Goal: Transaction & Acquisition: Purchase product/service

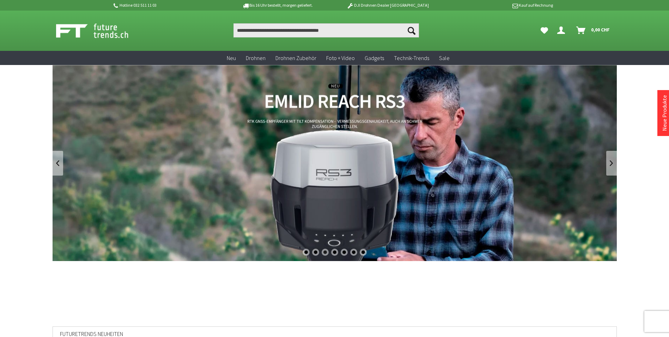
click at [353, 144] on link "REACH RS3 von Emlid - GNSS-Empfänger mit Neigungssensor" at bounding box center [335, 163] width 565 height 196
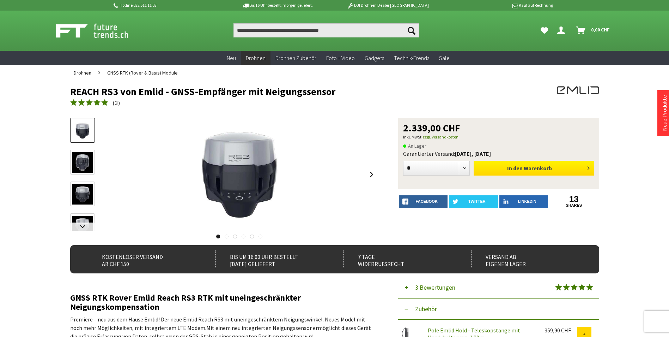
click at [524, 170] on button "In den Warenkorb" at bounding box center [534, 168] width 120 height 15
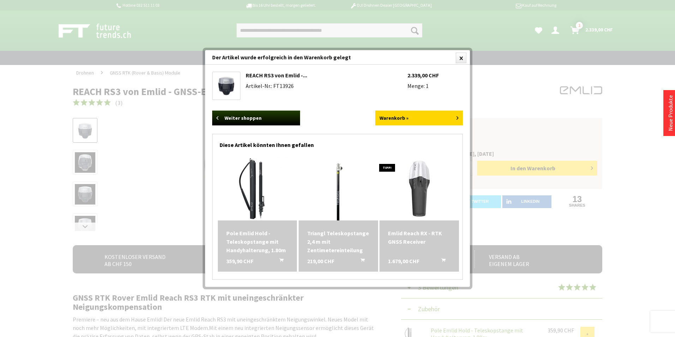
click at [337, 198] on img at bounding box center [338, 189] width 64 height 64
drag, startPoint x: 363, startPoint y: 55, endPoint x: 413, endPoint y: 63, distance: 50.3
click at [413, 63] on div "Der Artikel wurde erfolgreich in den Warenkorb gelegt" at bounding box center [337, 57] width 265 height 14
click at [257, 180] on img at bounding box center [257, 189] width 64 height 64
click at [339, 182] on img at bounding box center [338, 189] width 64 height 64
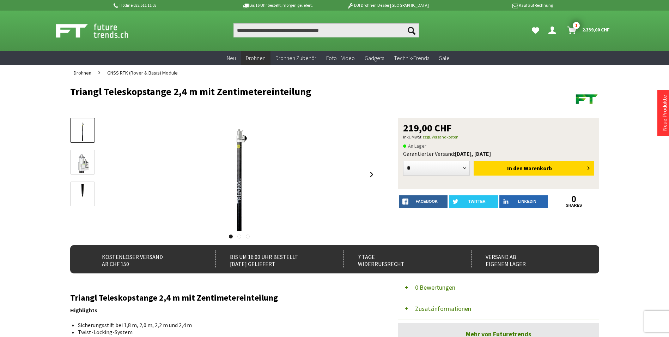
click at [85, 164] on img at bounding box center [82, 162] width 20 height 20
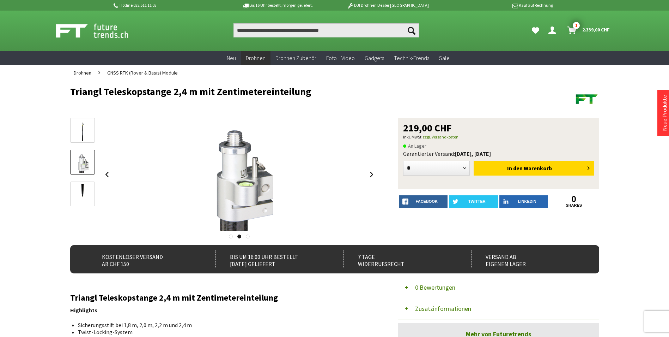
click at [85, 195] on img at bounding box center [82, 194] width 20 height 20
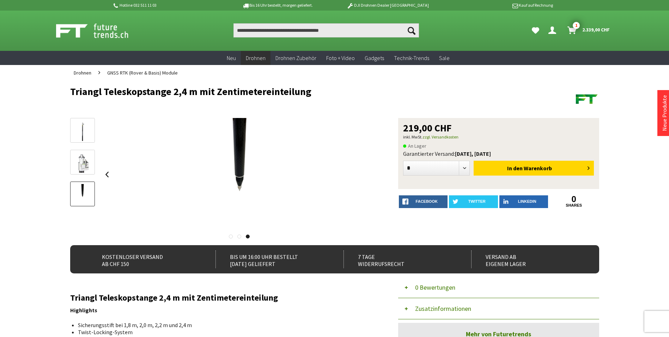
click at [81, 168] on img at bounding box center [82, 162] width 20 height 20
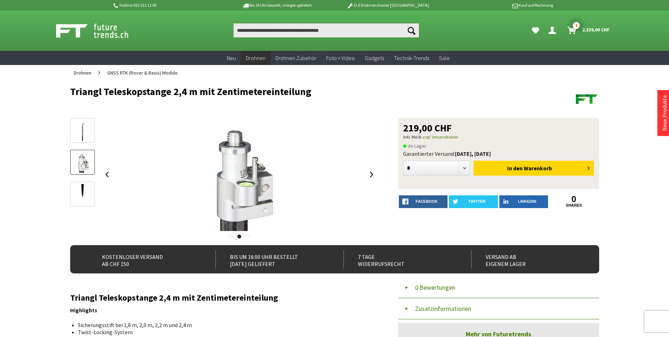
click at [83, 133] on img at bounding box center [82, 130] width 20 height 20
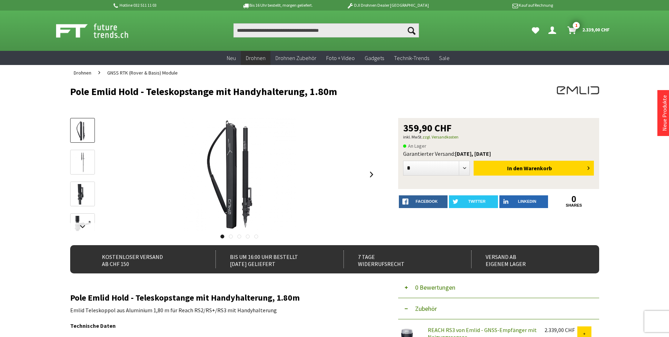
click at [81, 220] on img at bounding box center [82, 226] width 20 height 20
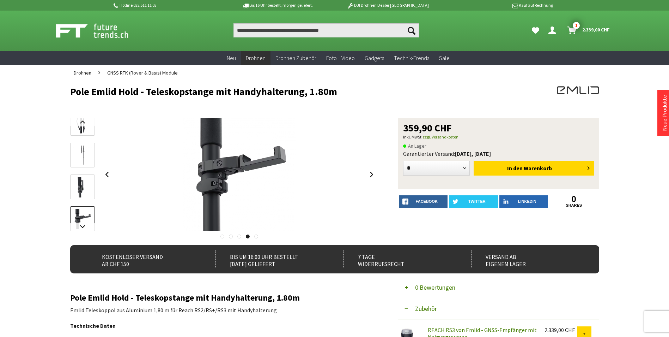
click at [85, 190] on img at bounding box center [82, 187] width 20 height 20
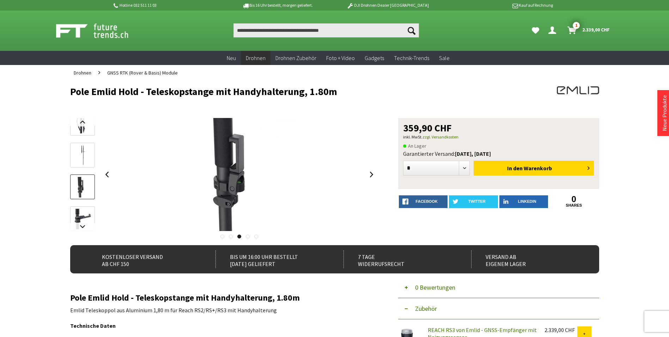
click at [84, 159] on img at bounding box center [82, 155] width 20 height 20
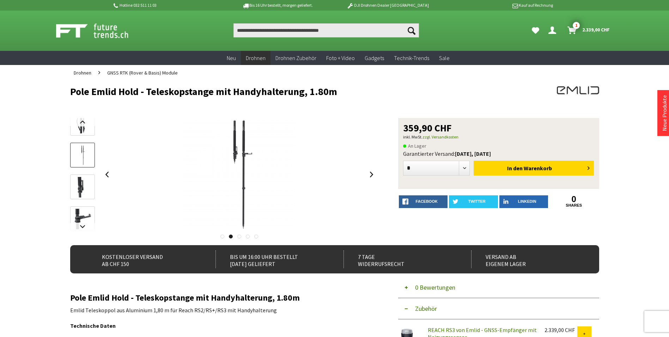
click at [84, 129] on img at bounding box center [82, 123] width 20 height 20
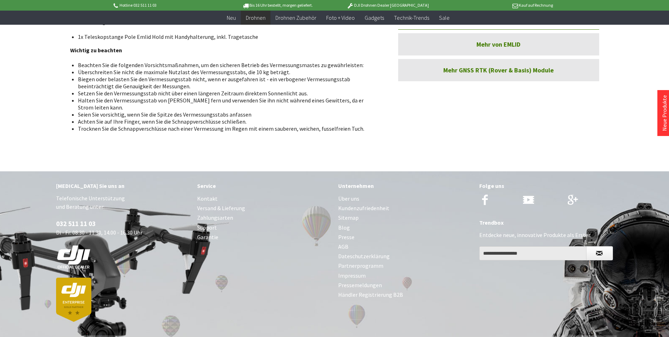
scroll to position [176, 0]
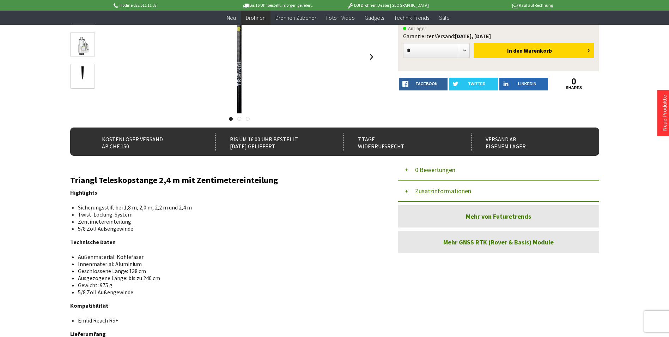
scroll to position [106, 0]
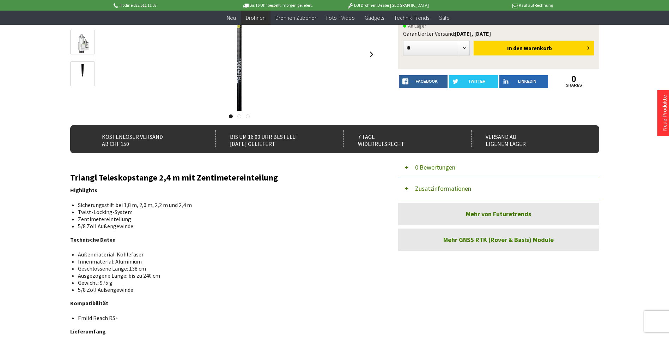
click at [408, 188] on button "Zusatzinformationen" at bounding box center [498, 188] width 201 height 21
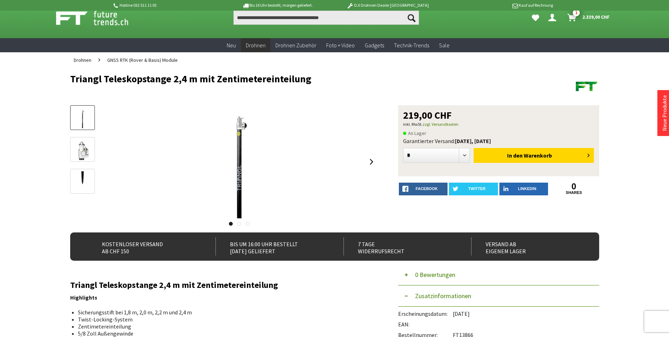
scroll to position [0, 0]
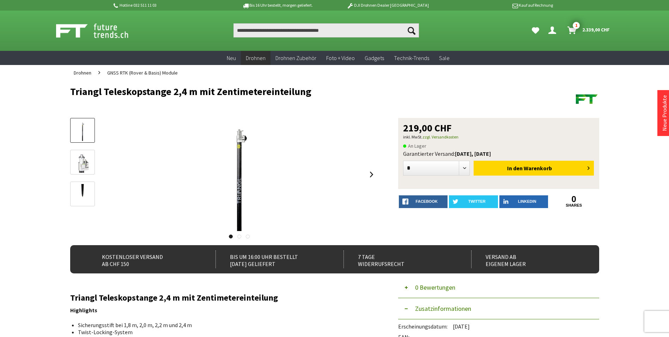
click at [86, 162] on img at bounding box center [82, 162] width 20 height 20
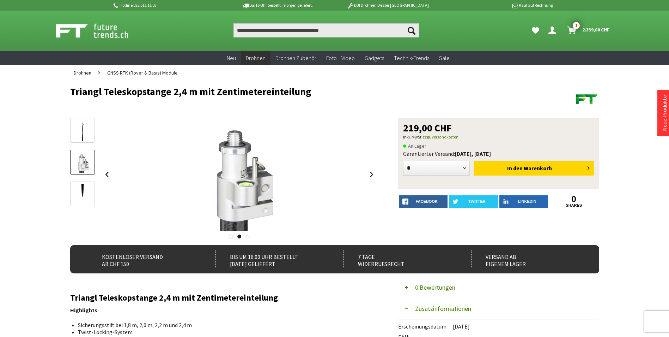
click at [84, 188] on img at bounding box center [82, 194] width 20 height 20
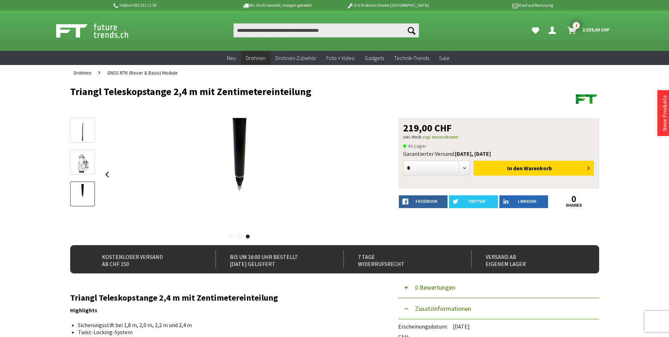
click at [89, 157] on img at bounding box center [82, 162] width 20 height 20
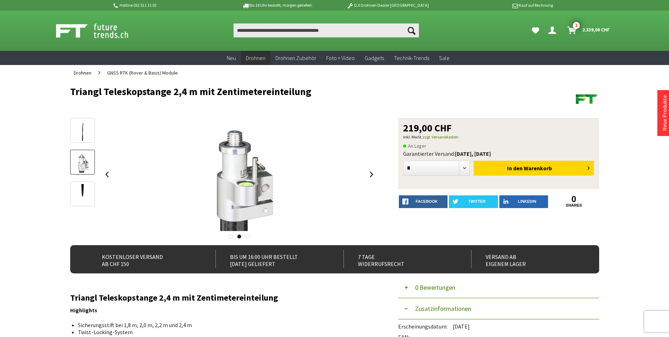
click at [84, 137] on img at bounding box center [82, 130] width 20 height 20
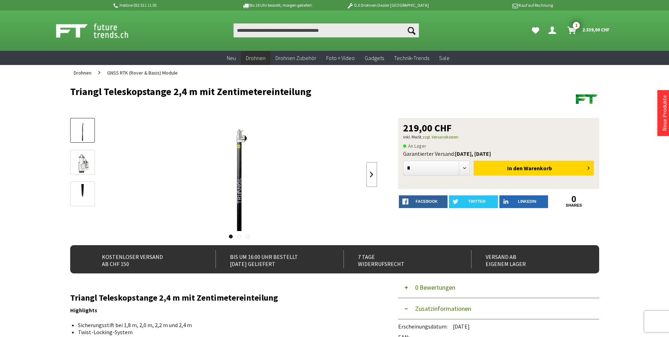
click at [370, 171] on link at bounding box center [372, 174] width 11 height 25
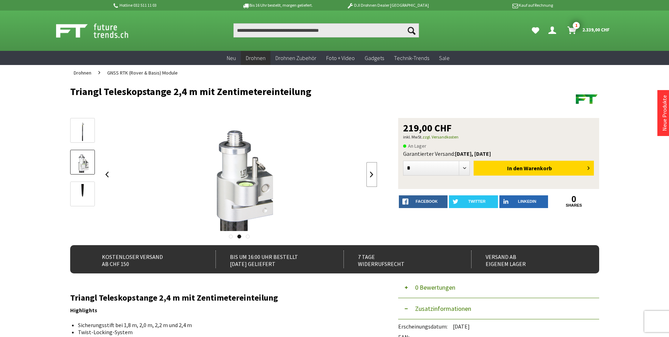
click at [370, 171] on link at bounding box center [372, 174] width 11 height 25
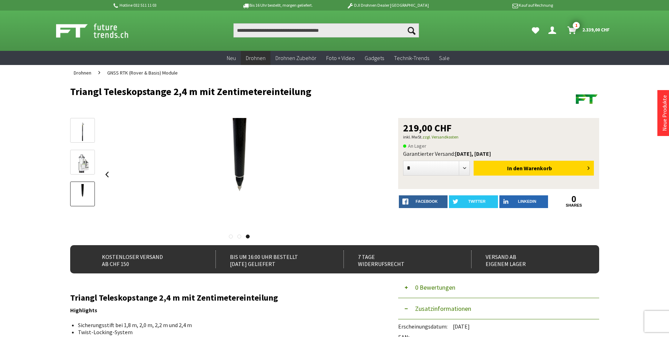
click at [157, 74] on span "GNSS RTK (Rover & Basis) Module" at bounding box center [142, 73] width 71 height 6
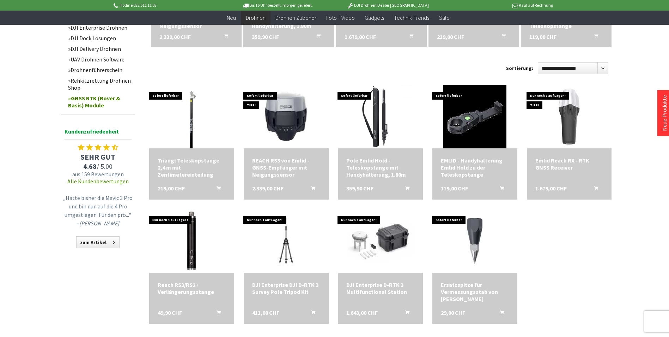
scroll to position [388, 0]
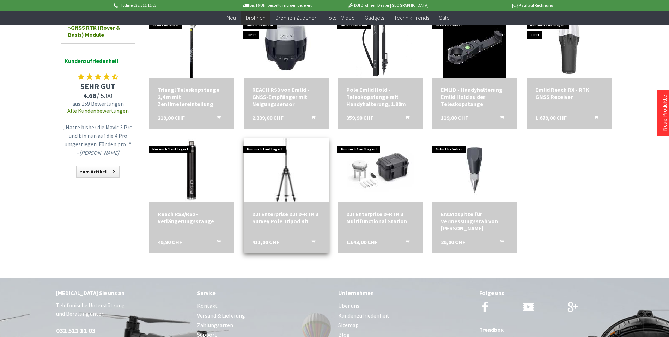
click at [288, 180] on img at bounding box center [286, 170] width 119 height 89
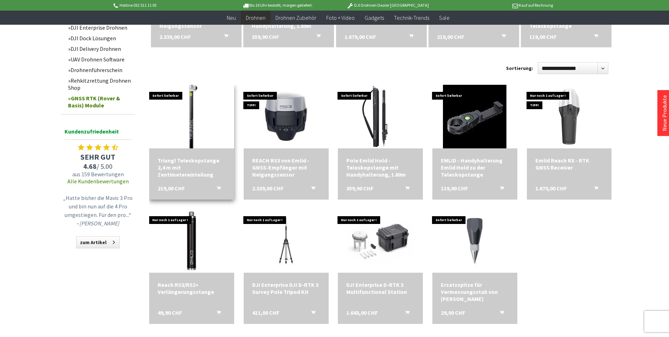
click at [193, 132] on img at bounding box center [191, 116] width 89 height 89
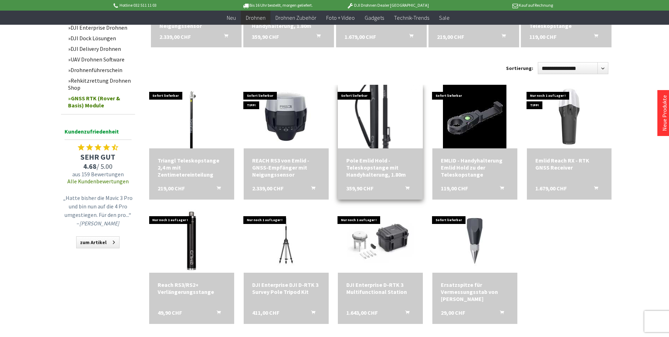
click at [379, 122] on img at bounding box center [380, 116] width 89 height 89
click at [373, 133] on img at bounding box center [380, 116] width 89 height 89
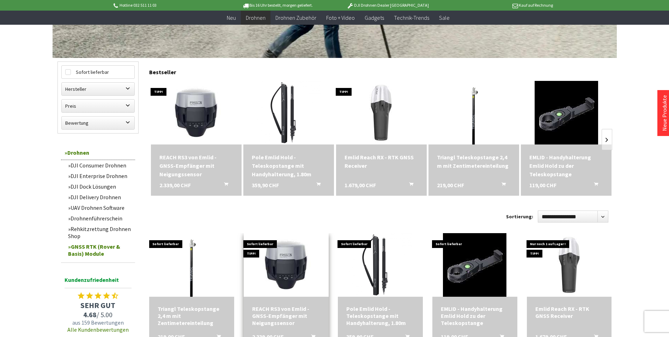
scroll to position [141, 0]
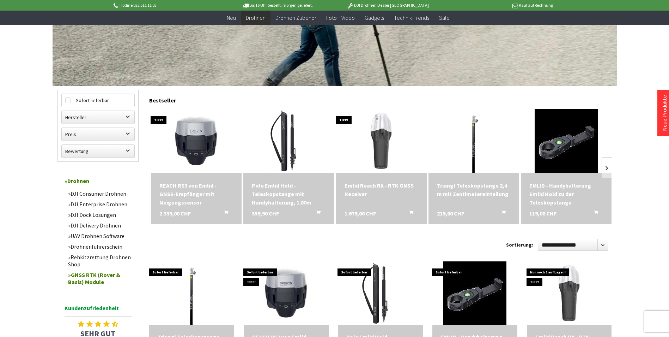
click at [106, 272] on link "GNSS RTK (Rover & Basis) Module" at bounding box center [100, 278] width 71 height 18
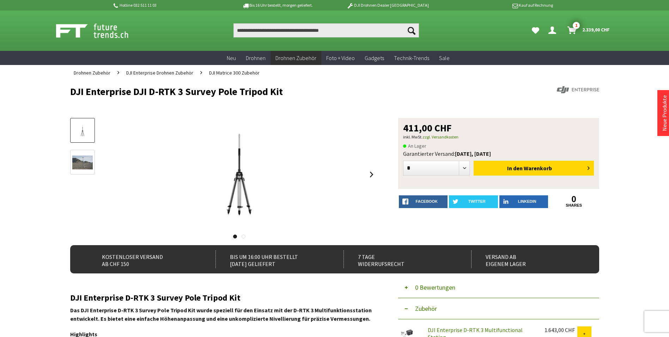
click at [89, 161] on img at bounding box center [82, 163] width 20 height 16
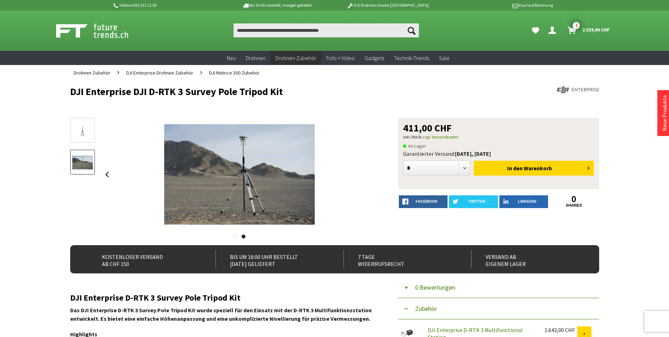
click at [80, 131] on img at bounding box center [82, 131] width 20 height 16
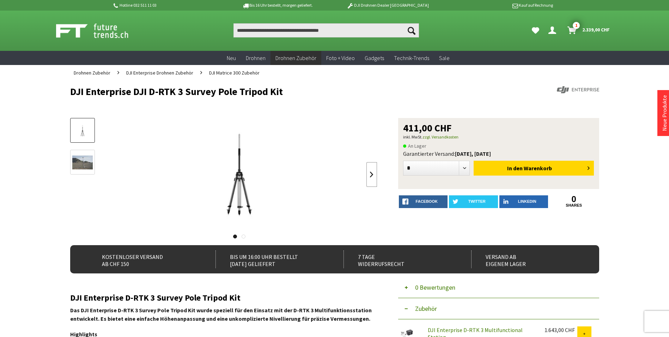
click at [367, 174] on link at bounding box center [372, 174] width 11 height 25
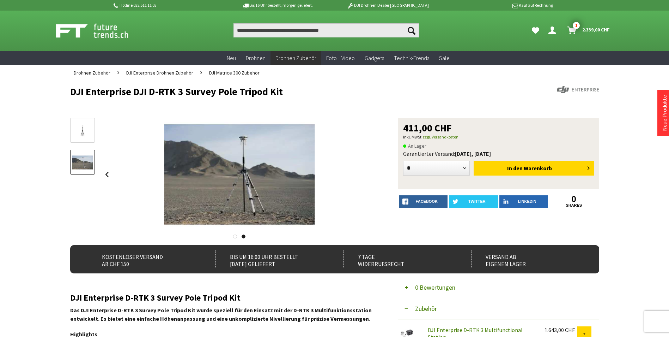
click at [367, 174] on div at bounding box center [240, 174] width 276 height 113
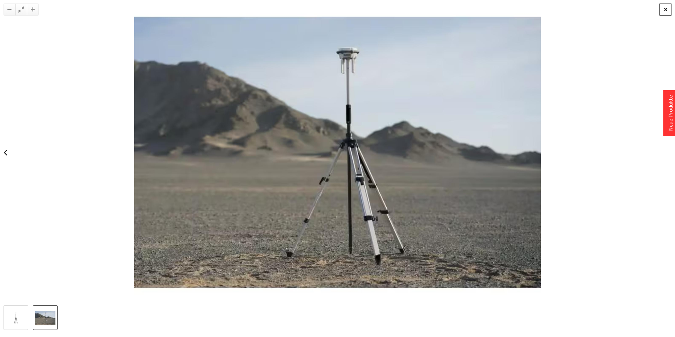
click at [664, 12] on div at bounding box center [665, 10] width 12 height 12
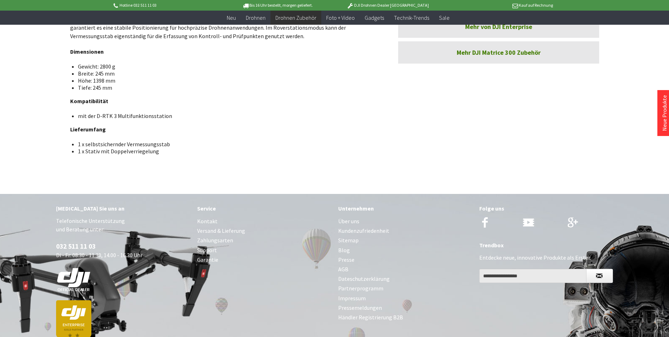
scroll to position [423, 0]
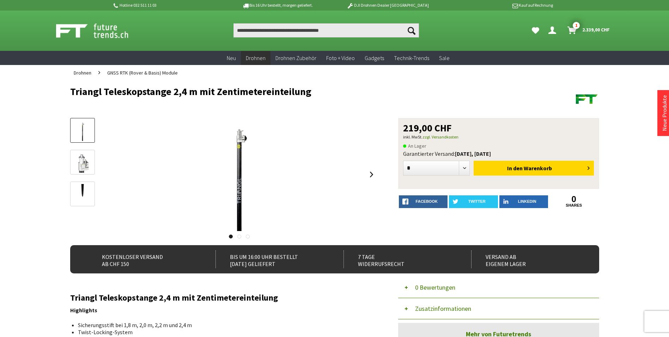
click at [81, 158] on img at bounding box center [82, 162] width 20 height 20
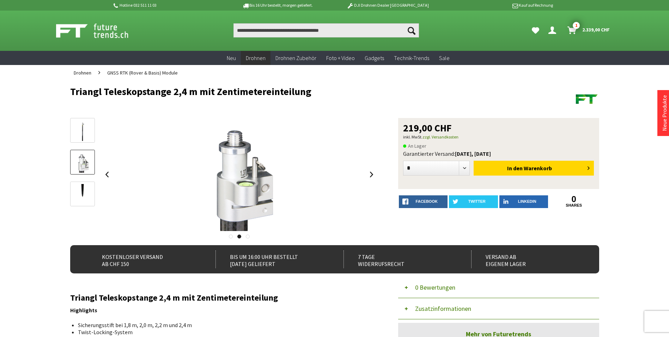
click at [79, 187] on img at bounding box center [82, 194] width 20 height 20
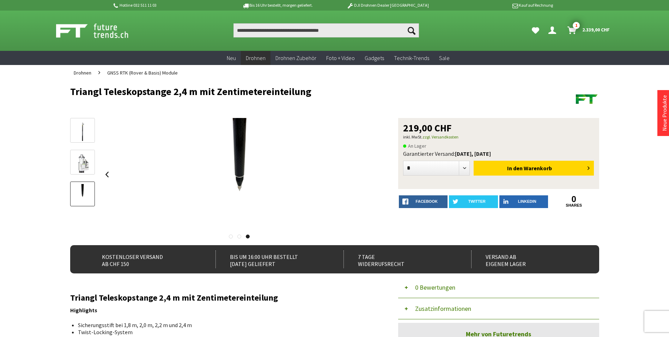
click at [82, 162] on img at bounding box center [82, 162] width 20 height 20
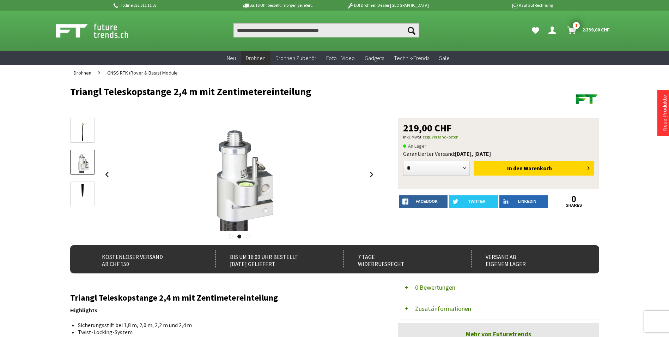
click at [87, 133] on img at bounding box center [82, 130] width 20 height 20
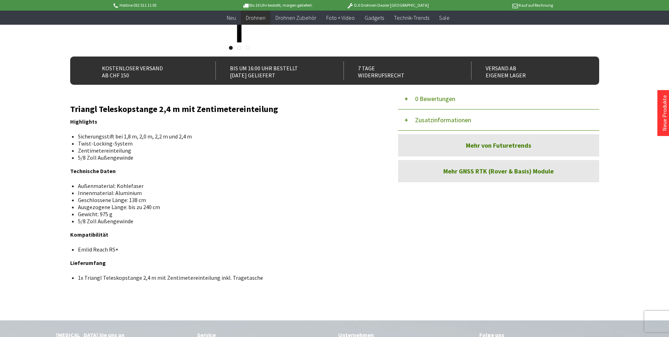
scroll to position [176, 0]
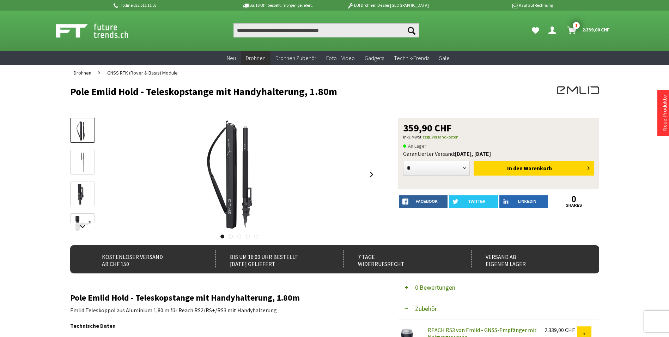
click at [86, 157] on img at bounding box center [82, 162] width 20 height 20
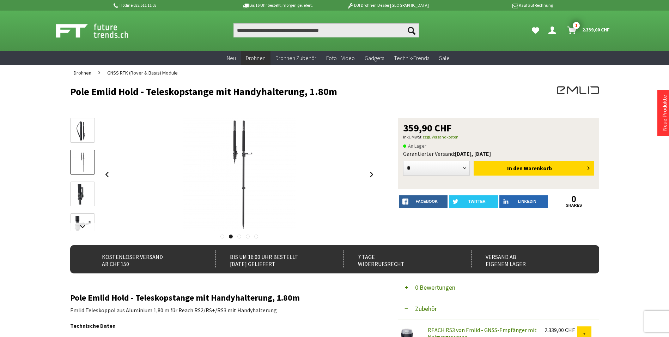
click at [83, 194] on img at bounding box center [82, 194] width 20 height 20
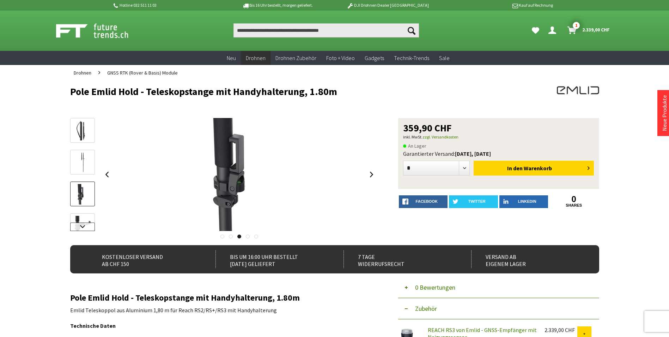
click at [85, 225] on link at bounding box center [82, 226] width 25 height 8
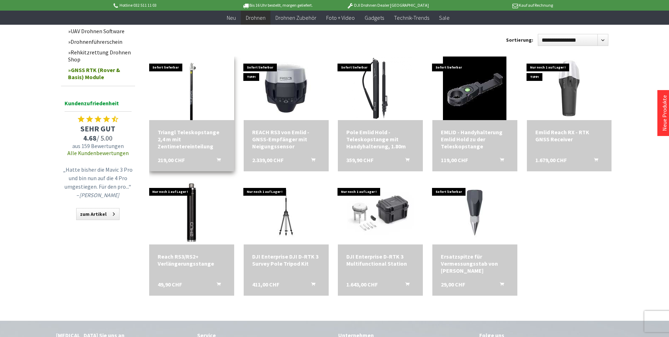
scroll to position [353, 0]
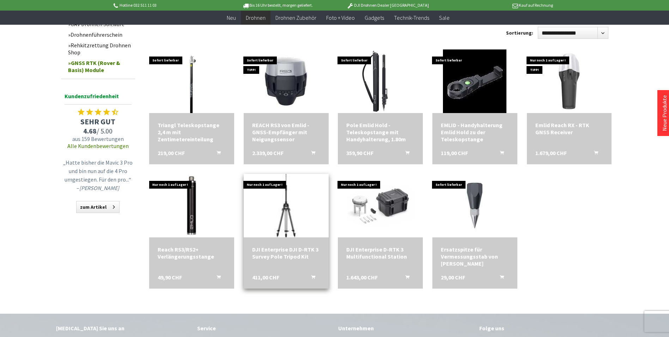
click at [290, 217] on img at bounding box center [286, 205] width 119 height 89
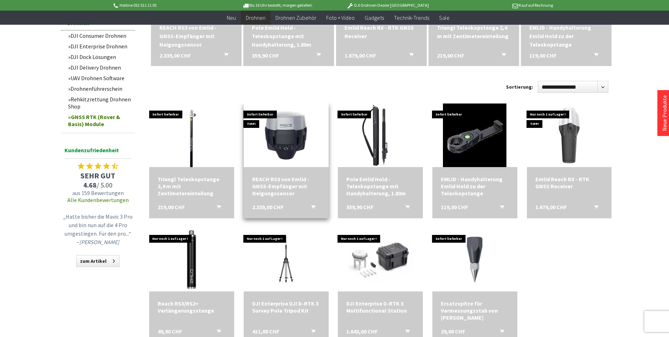
scroll to position [318, 0]
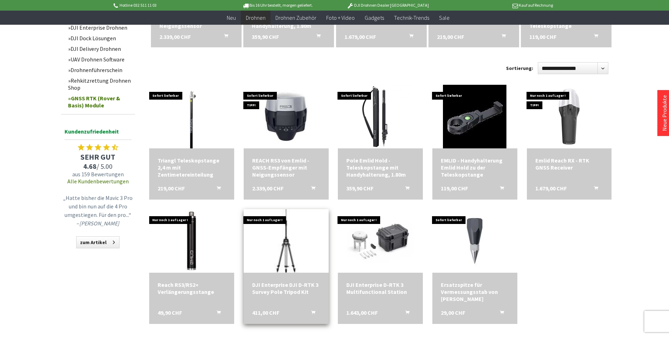
click at [280, 226] on img at bounding box center [286, 240] width 119 height 89
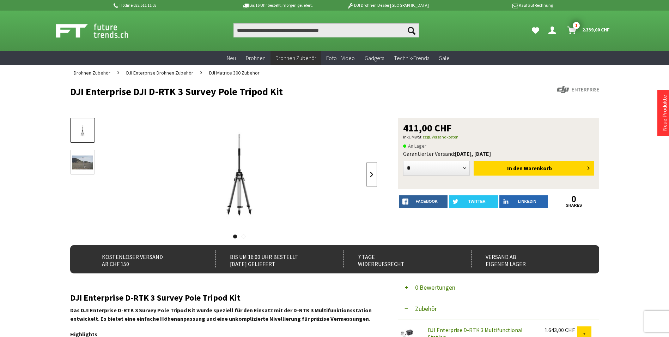
click at [373, 173] on link at bounding box center [372, 174] width 11 height 25
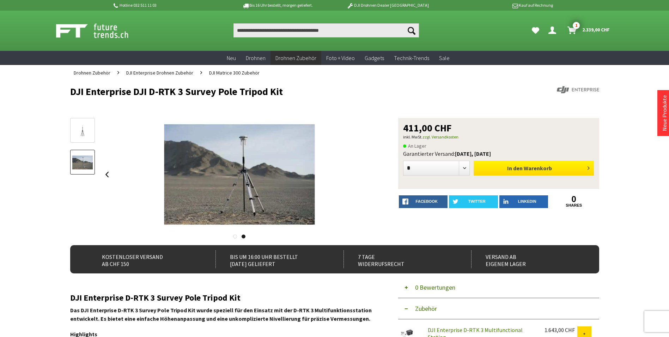
click at [510, 169] on span "In den" at bounding box center [515, 167] width 16 height 7
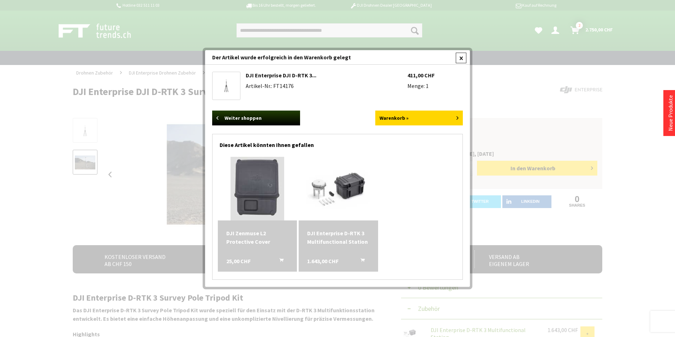
click at [462, 57] on div at bounding box center [461, 58] width 11 height 11
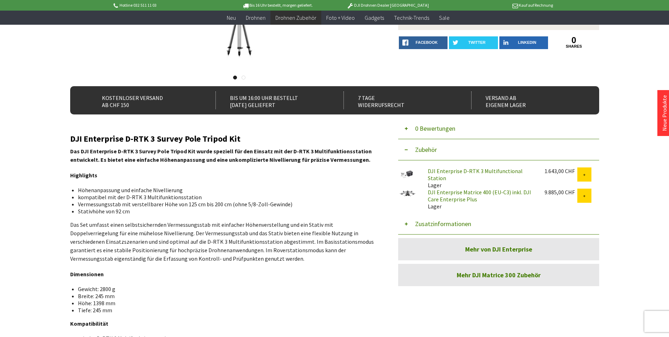
scroll to position [35, 0]
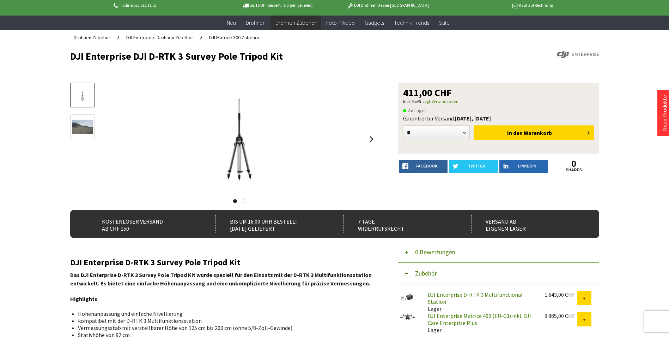
click at [84, 127] on img at bounding box center [82, 127] width 20 height 16
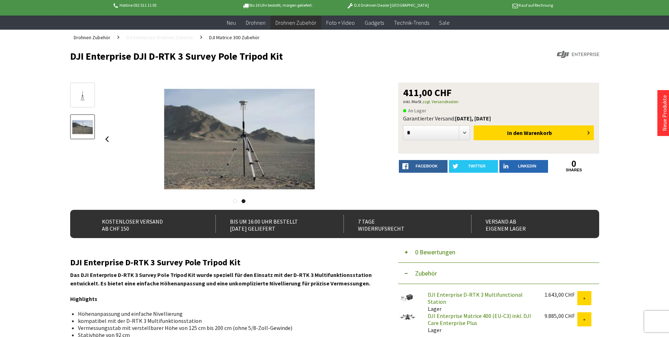
click at [152, 38] on span "DJI Enterprise Drohnen Zubehör" at bounding box center [159, 37] width 67 height 6
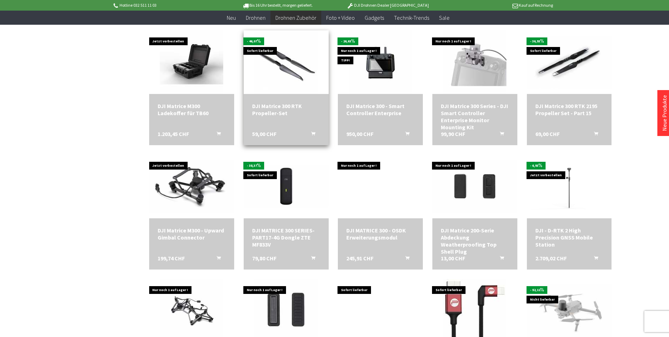
scroll to position [741, 0]
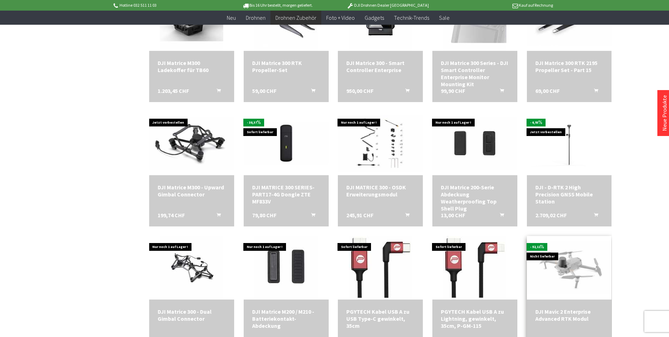
scroll to position [776, 0]
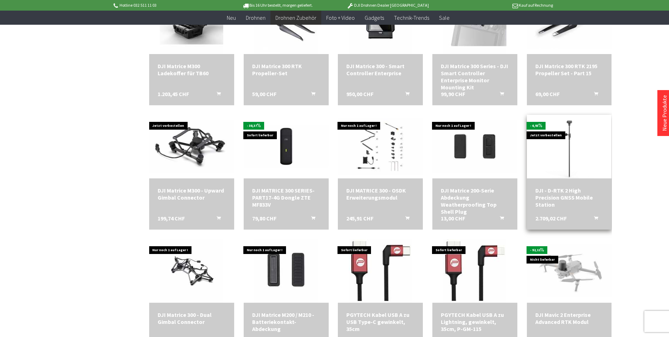
click at [559, 164] on img at bounding box center [569, 146] width 119 height 74
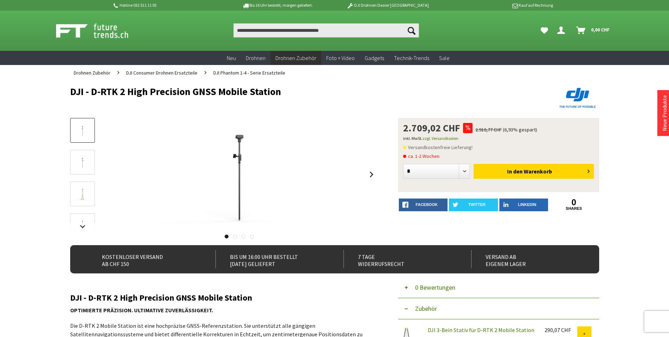
click at [86, 162] on img at bounding box center [82, 162] width 20 height 13
click at [84, 192] on img at bounding box center [82, 194] width 20 height 13
click at [85, 221] on img at bounding box center [82, 225] width 20 height 13
click at [85, 221] on img at bounding box center [82, 218] width 20 height 13
click at [84, 195] on link at bounding box center [82, 186] width 25 height 25
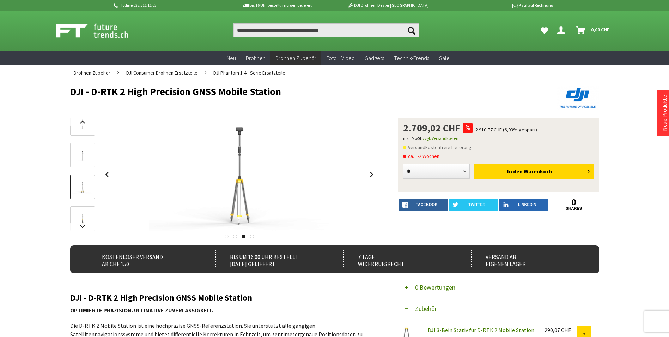
click at [86, 162] on img at bounding box center [82, 155] width 20 height 13
click at [86, 126] on link at bounding box center [82, 122] width 25 height 8
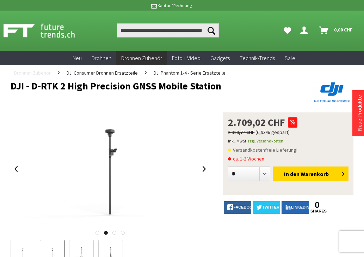
click at [32, 72] on span "Drohnen Zubehör" at bounding box center [32, 73] width 37 height 6
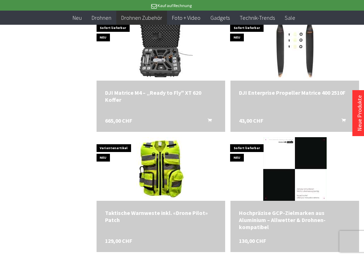
scroll to position [1341, 0]
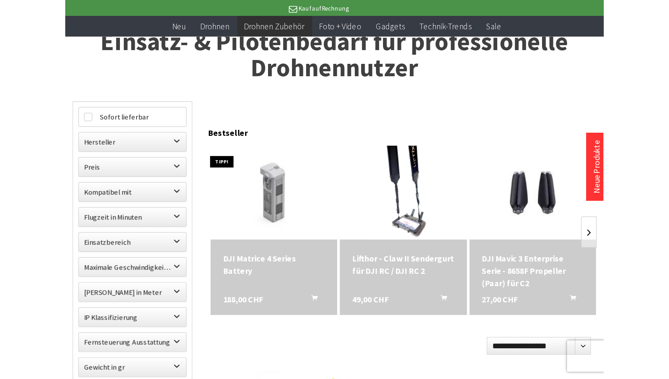
scroll to position [247, 0]
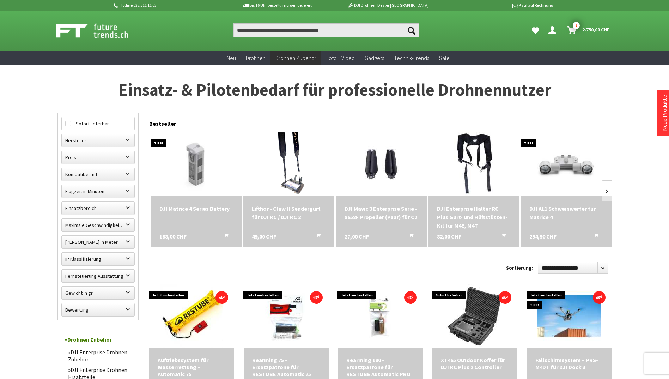
click at [364, 26] on span "2.750,00 CHF" at bounding box center [597, 29] width 28 height 11
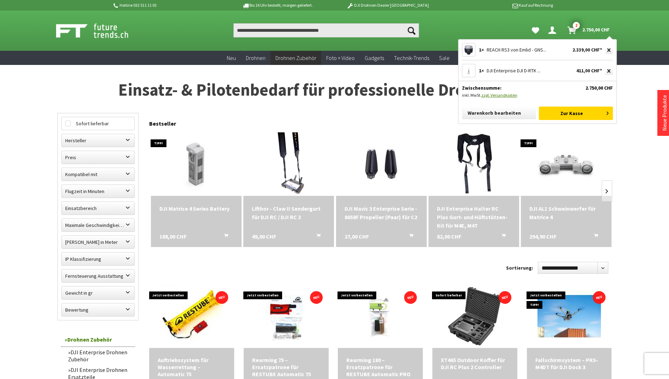
click at [364, 48] on span "REACH RS3 von Emlid - GNS..." at bounding box center [517, 50] width 60 height 6
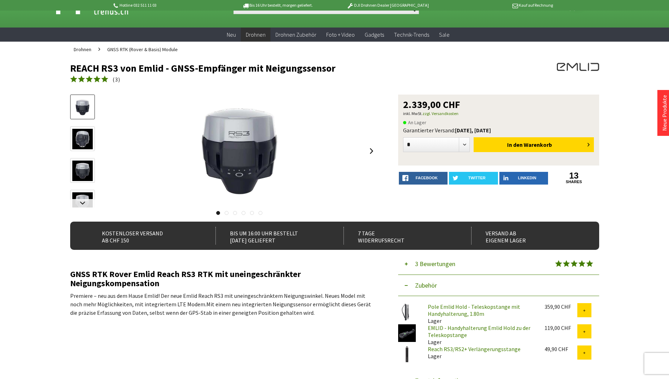
scroll to position [35, 0]
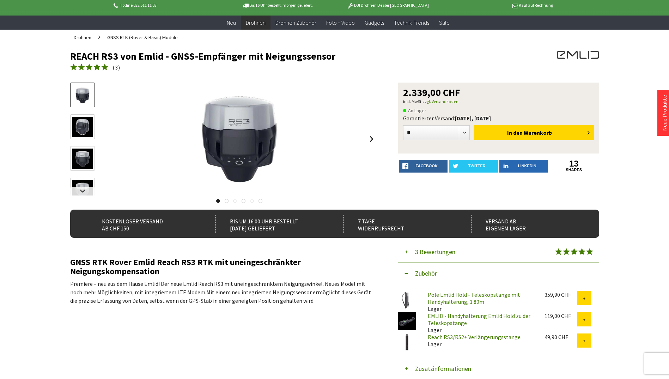
click at [409, 297] on img at bounding box center [407, 300] width 18 height 18
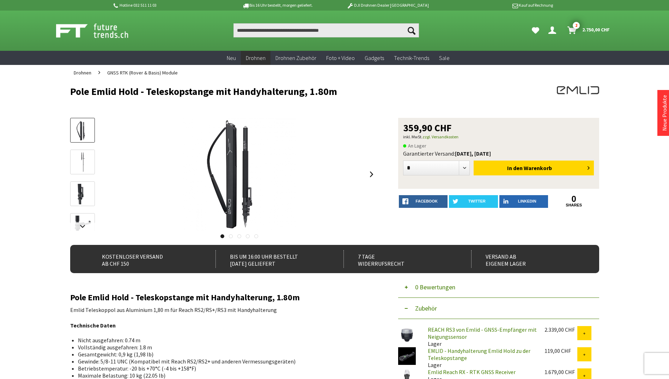
click at [590, 29] on span "2.750,00 CHF" at bounding box center [597, 29] width 28 height 11
click at [570, 30] on icon "Warenkorb" at bounding box center [572, 28] width 9 height 6
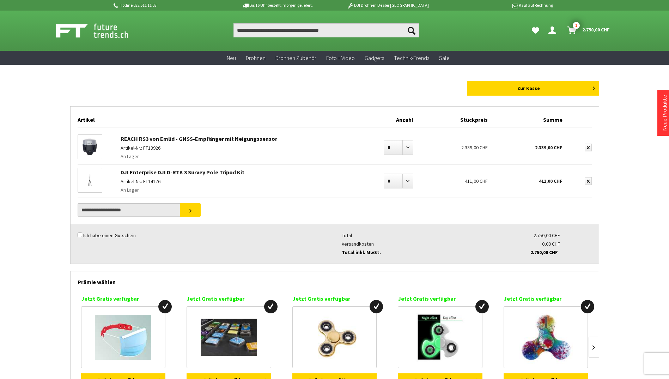
click at [262, 139] on link "REACH RS3 von Emlid - GNSS-Empfänger mit Neigungssensor" at bounding box center [199, 138] width 157 height 7
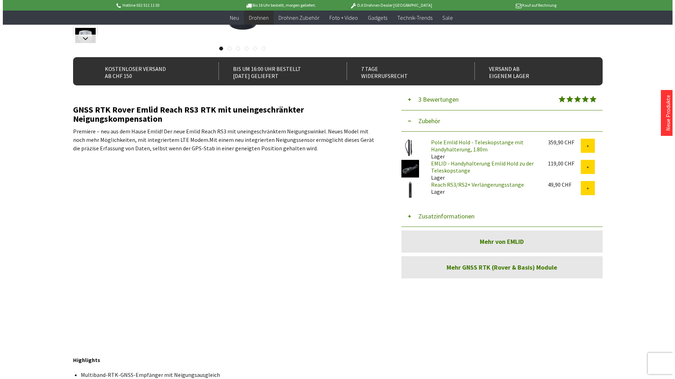
scroll to position [176, 0]
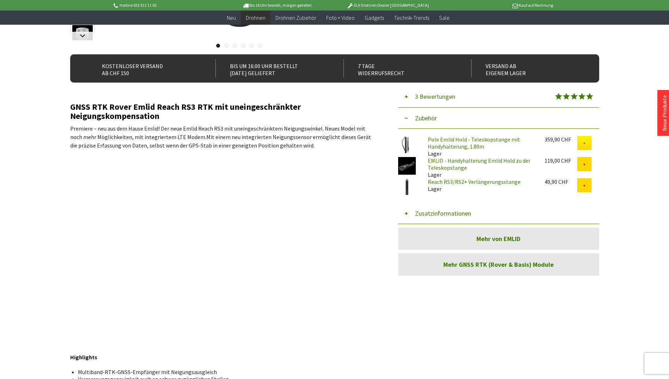
click at [582, 142] on button at bounding box center [585, 143] width 14 height 14
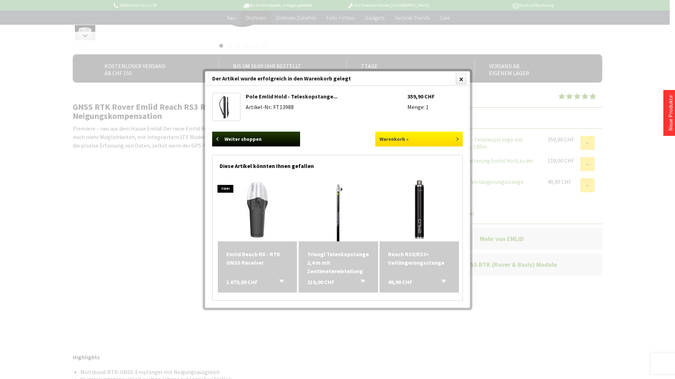
click at [433, 134] on link "Warenkorb »" at bounding box center [419, 139] width 88 height 15
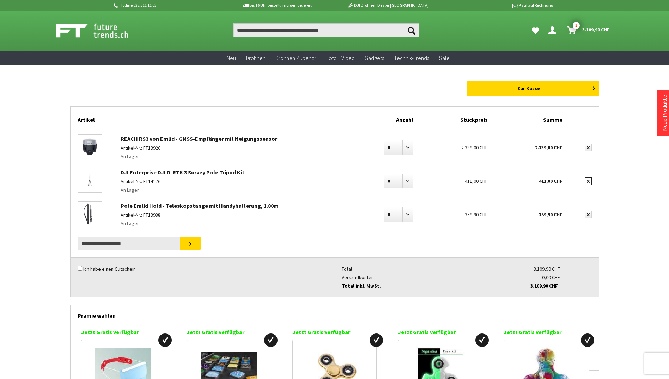
click at [586, 182] on button "submit" at bounding box center [588, 181] width 7 height 8
